Goal: Task Accomplishment & Management: Complete application form

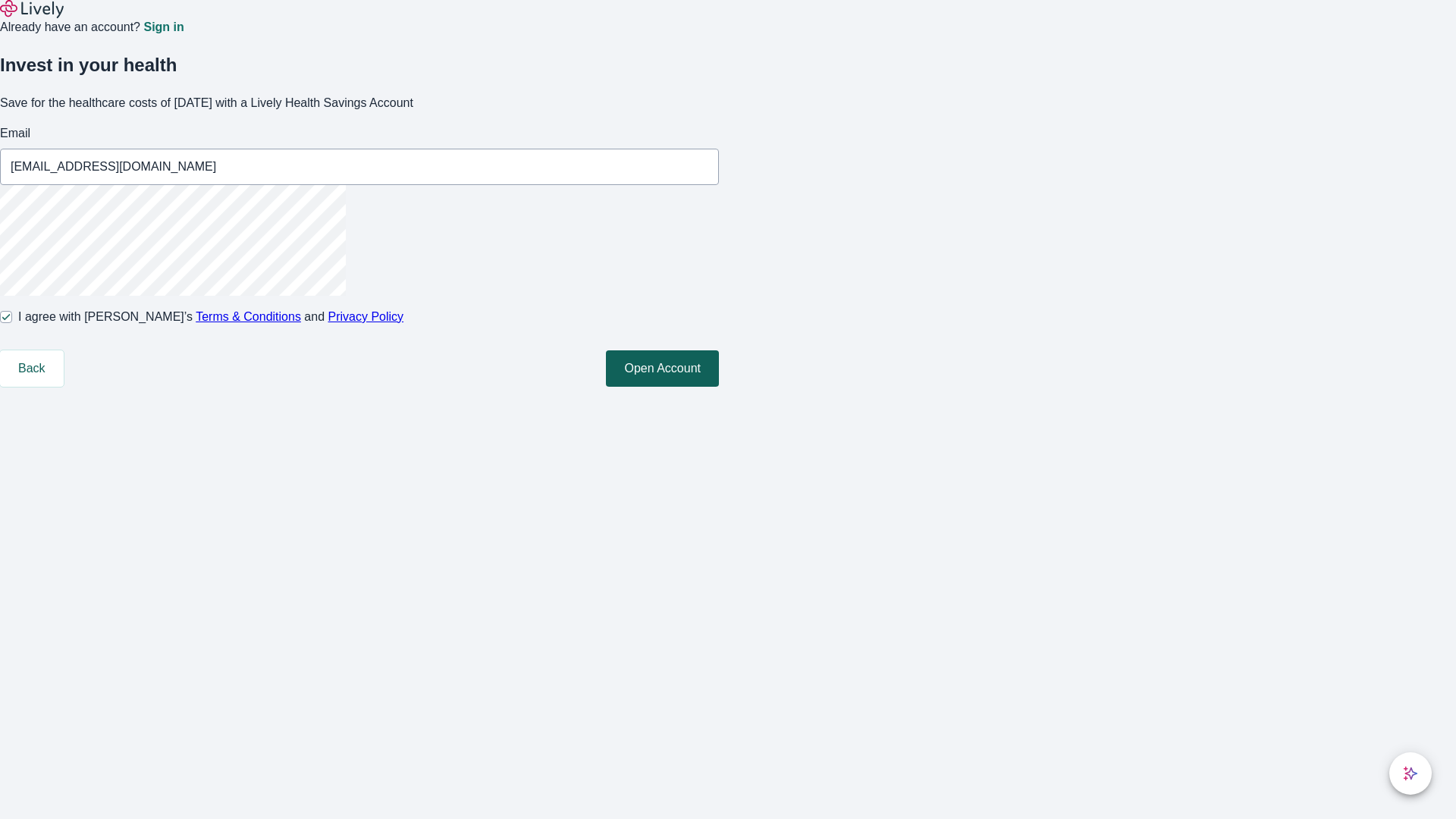
click at [719, 387] on button "Open Account" at bounding box center [663, 368] width 113 height 36
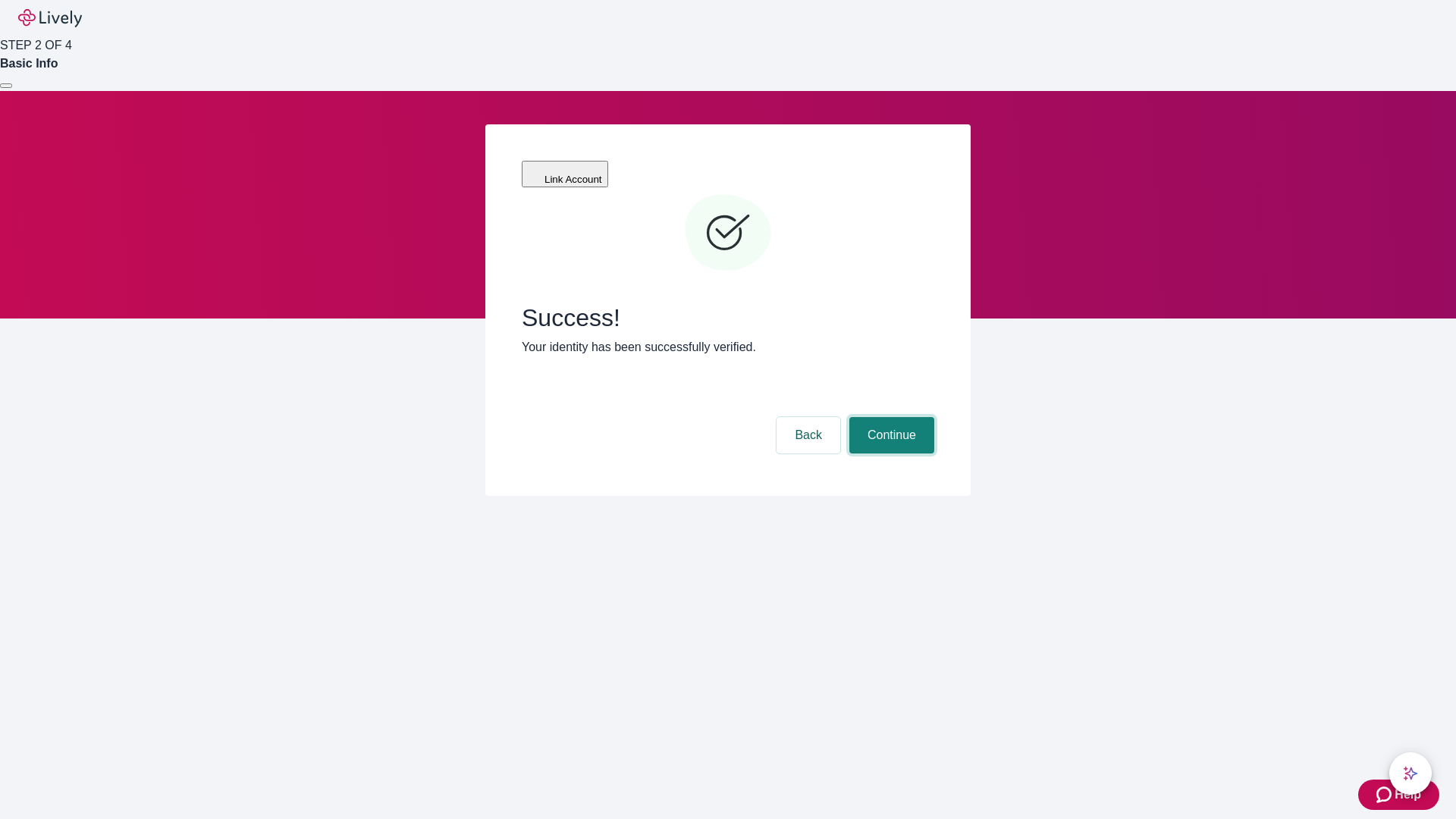
click at [889, 417] on button "Continue" at bounding box center [892, 435] width 85 height 36
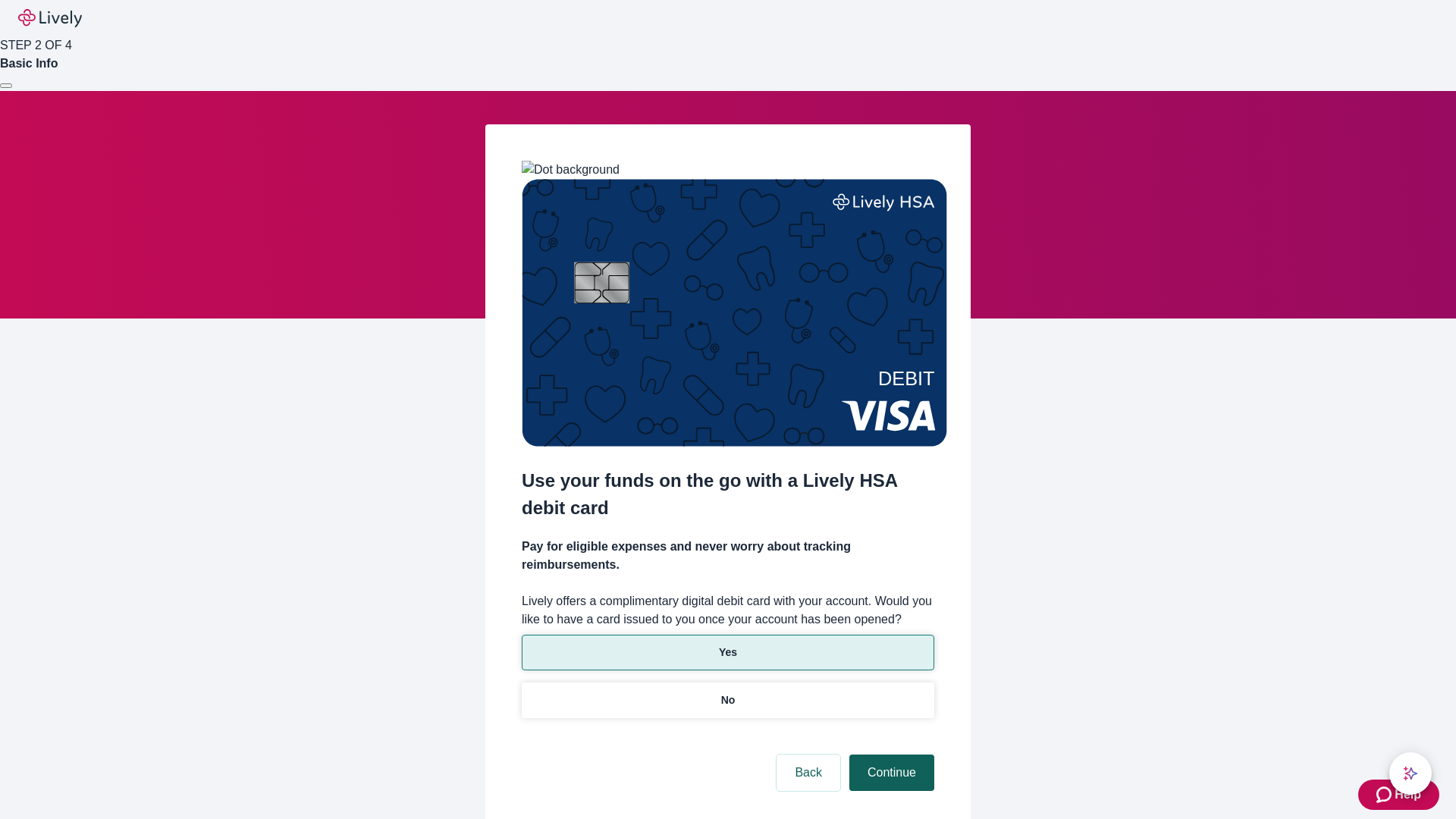
click at [728, 645] on p "Yes" at bounding box center [728, 652] width 19 height 16
click at [889, 754] on button "Continue" at bounding box center [892, 772] width 85 height 36
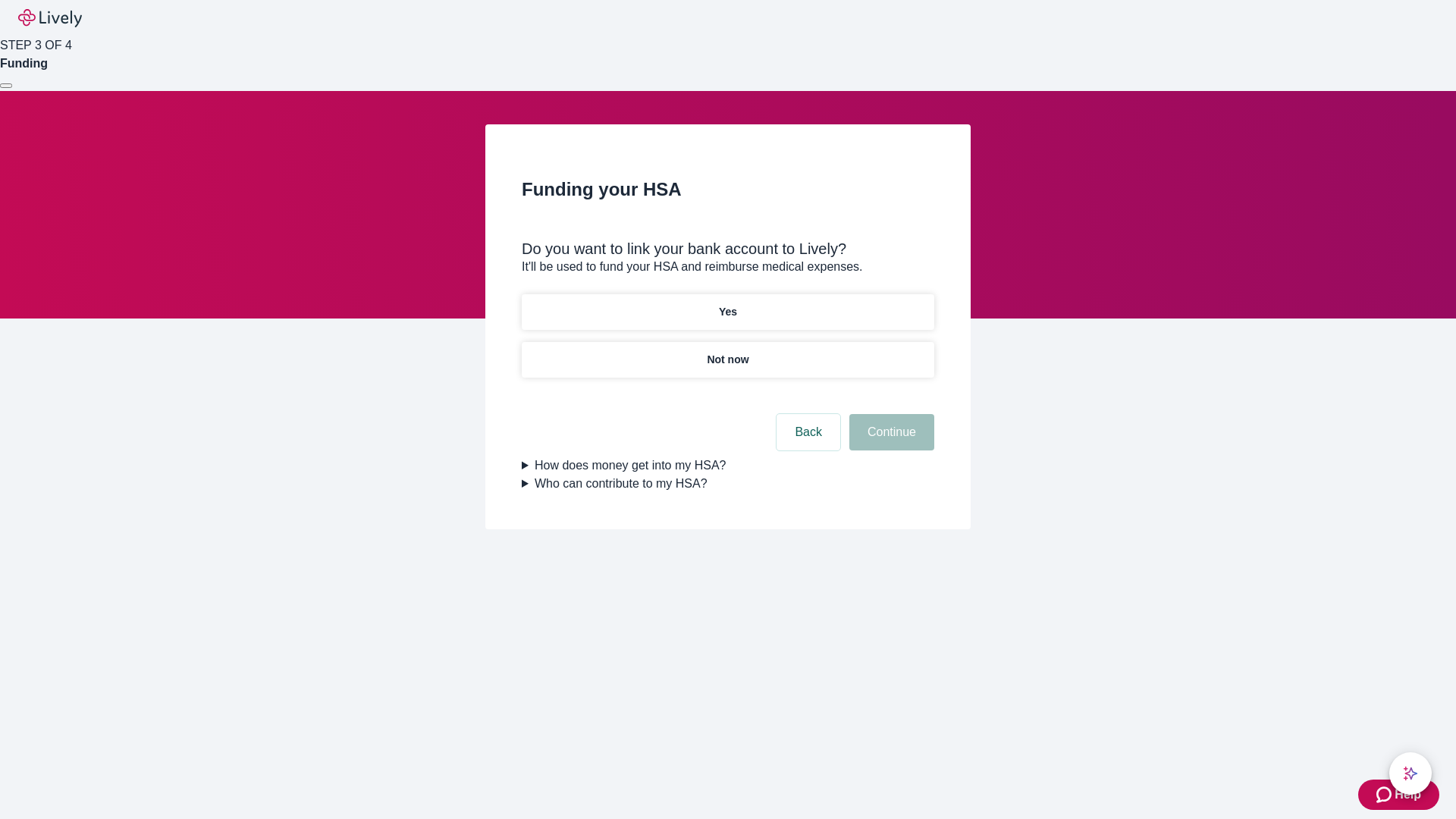
click at [728, 351] on p "Not now" at bounding box center [727, 359] width 41 height 16
click at [889, 442] on button "Continue" at bounding box center [892, 431] width 85 height 36
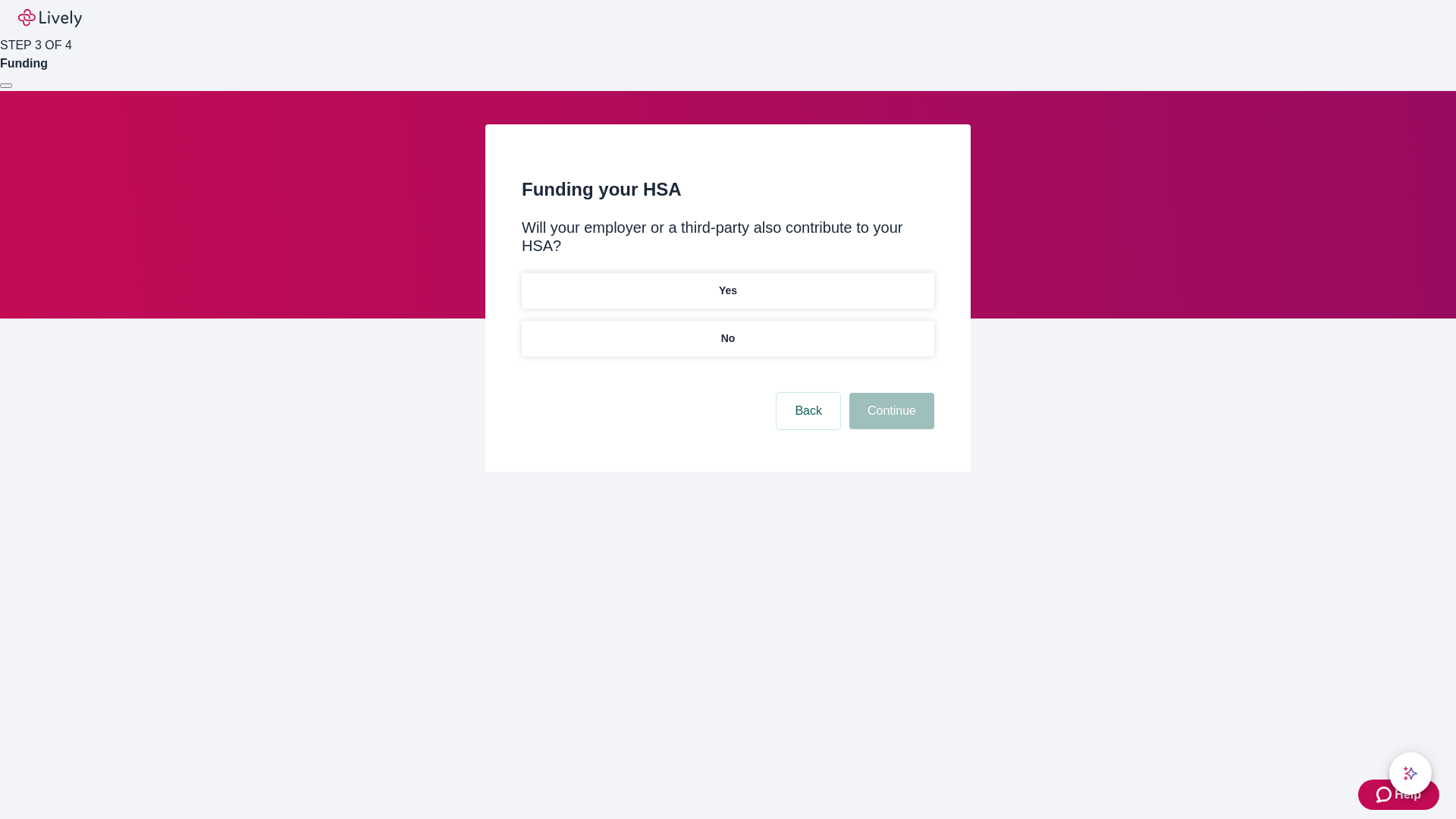
click at [728, 330] on p "No" at bounding box center [728, 338] width 14 height 16
click at [889, 393] on button "Continue" at bounding box center [892, 410] width 85 height 36
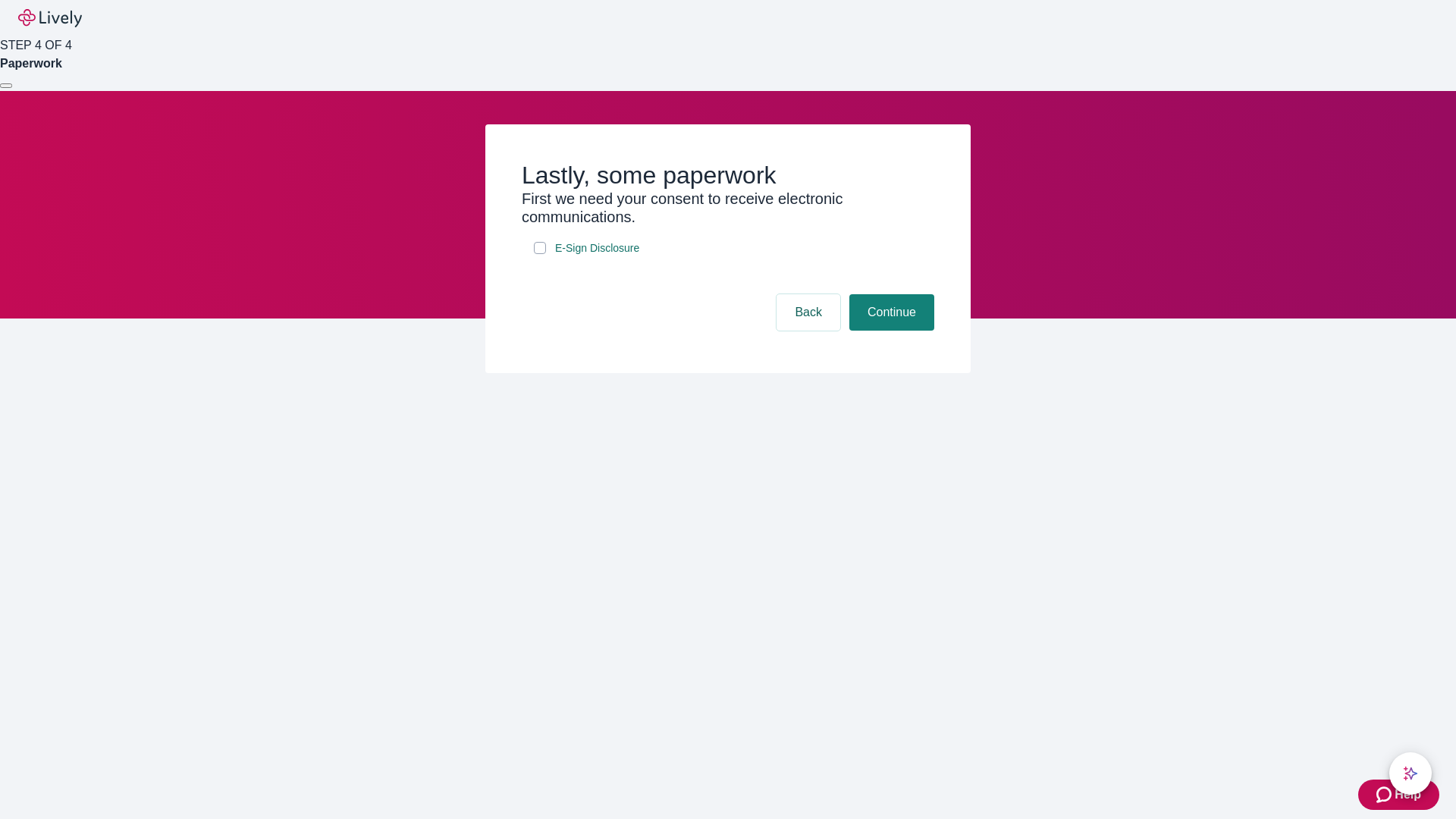
click at [540, 254] on input "E-Sign Disclosure" at bounding box center [540, 248] width 12 height 12
checkbox input "true"
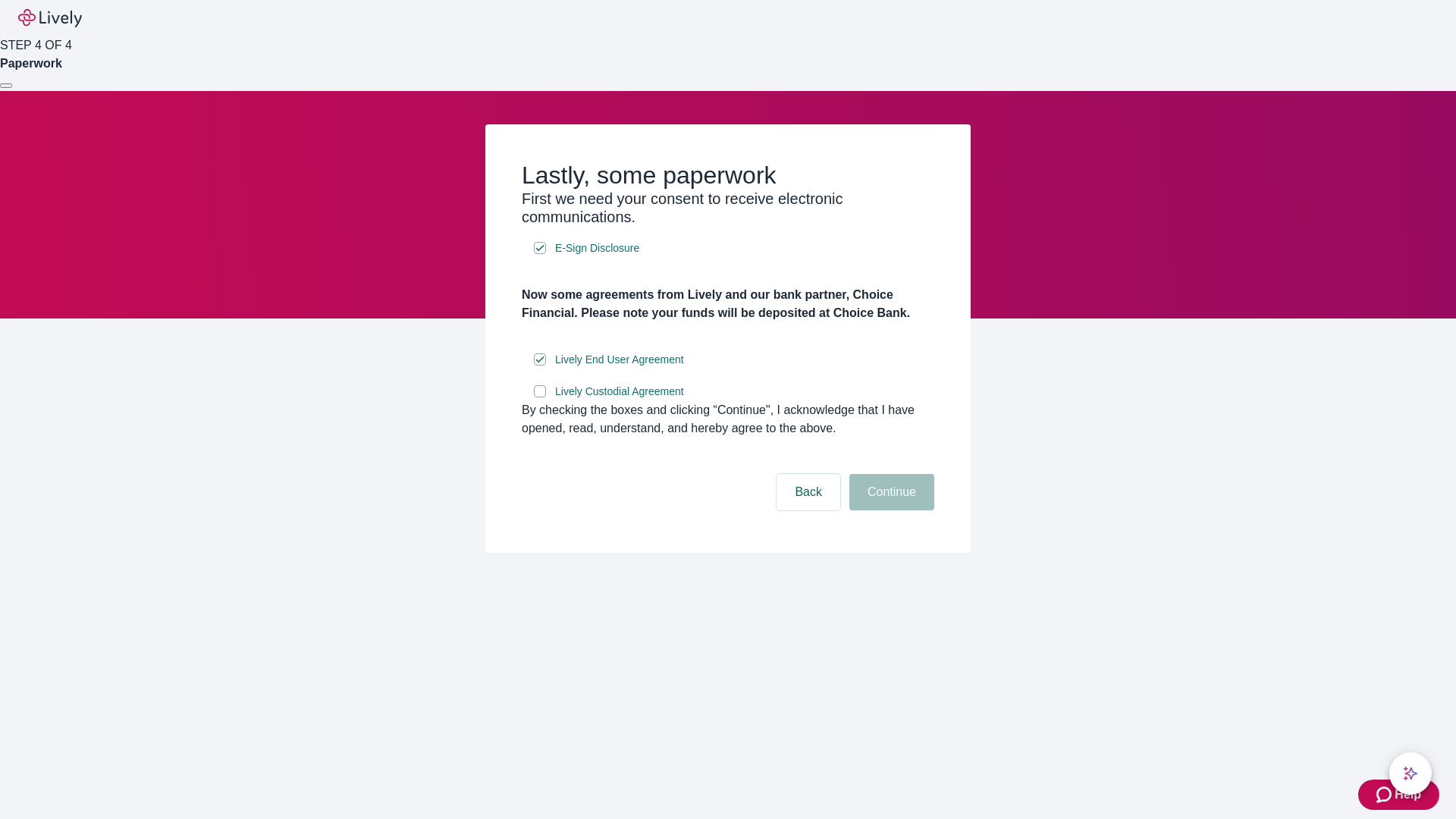
click at [540, 397] on input "Lively Custodial Agreement" at bounding box center [540, 391] width 12 height 12
checkbox input "true"
click at [889, 510] on button "Continue" at bounding box center [892, 491] width 85 height 36
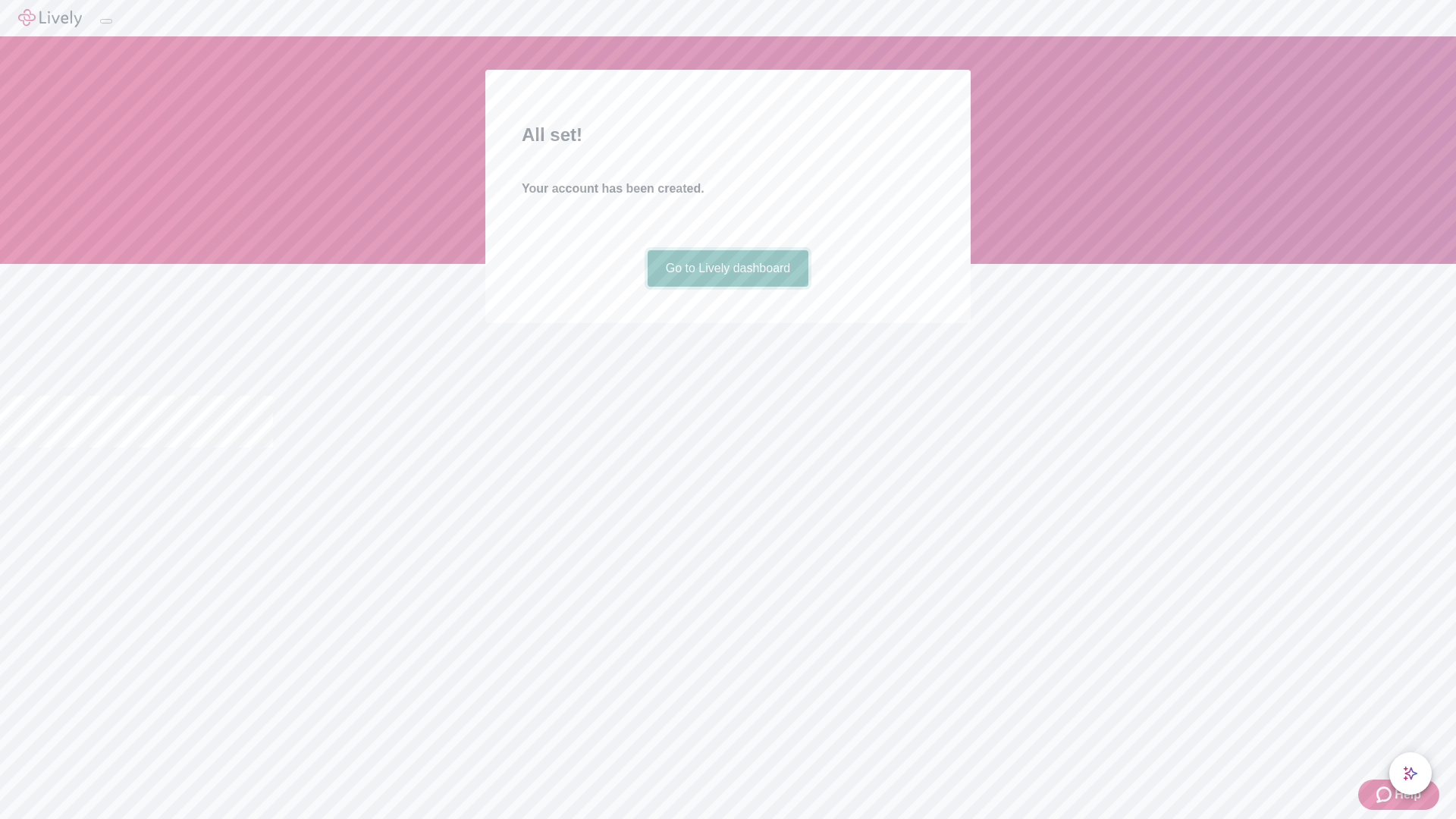
click at [728, 286] on link "Go to Lively dashboard" at bounding box center [728, 268] width 162 height 36
